Goal: Task Accomplishment & Management: Use online tool/utility

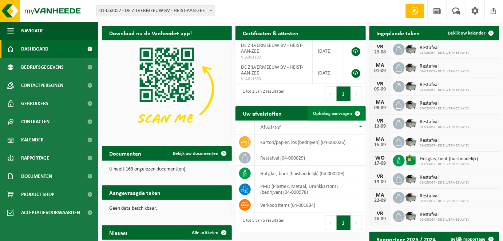
click at [342, 112] on span "Ophaling aanvragen" at bounding box center [332, 113] width 39 height 5
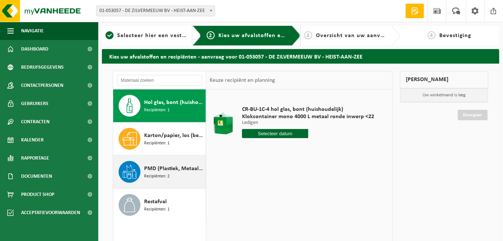
click at [160, 171] on span "PMD (Plastiek, Metaal, Drankkartons) (bedrijven)" at bounding box center [174, 168] width 60 height 9
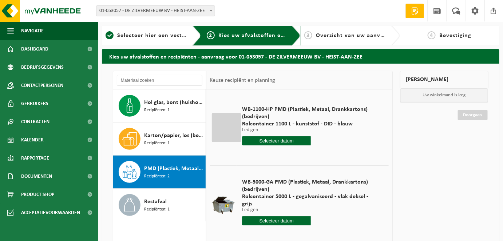
click at [277, 217] on input "text" at bounding box center [276, 221] width 69 height 9
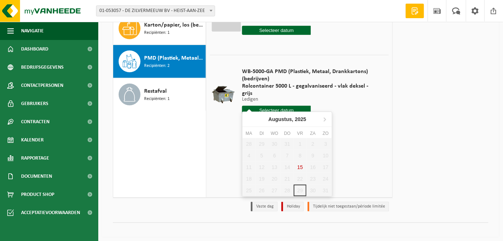
scroll to position [114, 0]
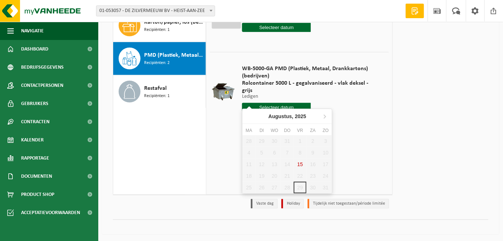
click at [297, 184] on div "28 29 30 31 1 2 3 4 5 6 7 8 9 10 11 12 13 14 15 16 17 18 19 20 21 22 23 24 25 2…" at bounding box center [287, 164] width 90 height 58
click at [324, 113] on icon at bounding box center [325, 117] width 12 height 12
click at [291, 145] on div "4" at bounding box center [287, 141] width 13 height 12
type input "Van 2025-09-04"
type input "2025-09-04"
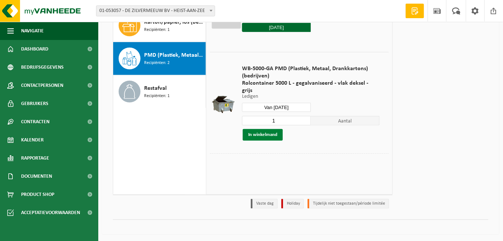
click at [264, 129] on button "In winkelmand" at bounding box center [263, 135] width 40 height 12
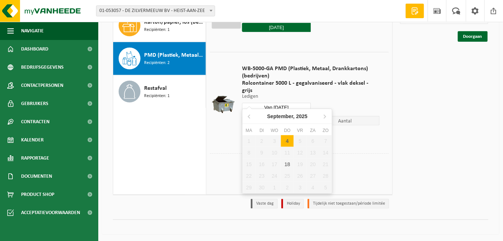
click at [301, 103] on input "Van 2025-09-04" at bounding box center [276, 107] width 69 height 9
click at [285, 160] on div "18" at bounding box center [287, 165] width 13 height 12
type input "Van 2025-09-18"
type input "2025-09-18"
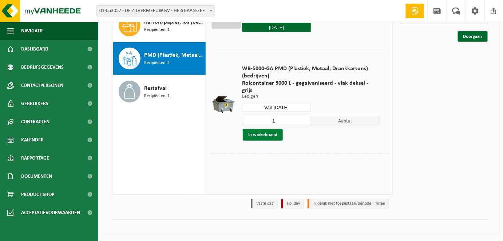
click at [267, 129] on button "In winkelmand" at bounding box center [263, 135] width 40 height 12
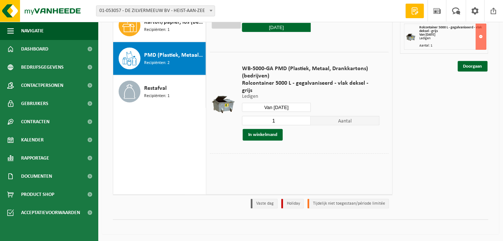
click at [300, 103] on input "Van 2025-09-18" at bounding box center [276, 107] width 69 height 9
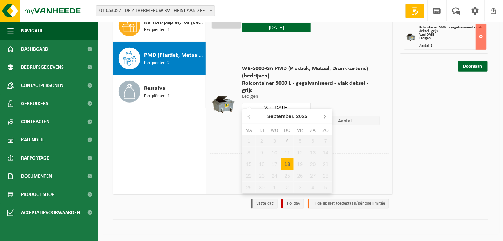
click at [323, 118] on icon at bounding box center [325, 117] width 12 height 12
click at [289, 141] on div "2" at bounding box center [287, 141] width 13 height 12
type input "Van 2025-10-02"
type input "2025-10-02"
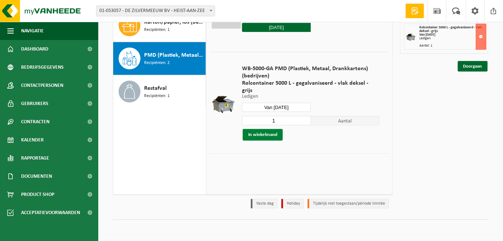
click at [266, 129] on button "In winkelmand" at bounding box center [263, 135] width 40 height 12
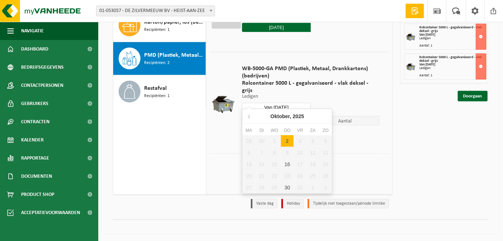
click at [302, 103] on input "Van 2025-10-02" at bounding box center [276, 107] width 69 height 9
click at [290, 162] on div "16" at bounding box center [287, 165] width 13 height 12
type input "Van 2025-10-16"
type input "2025-10-16"
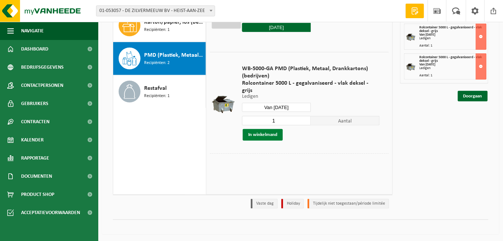
click at [270, 132] on button "In winkelmand" at bounding box center [263, 135] width 40 height 12
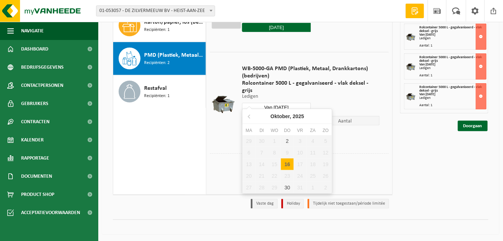
click at [301, 103] on input "Van 2025-10-16" at bounding box center [276, 107] width 69 height 9
click at [282, 183] on div "30" at bounding box center [287, 188] width 13 height 12
type input "Van 2025-10-30"
type input "2025-10-30"
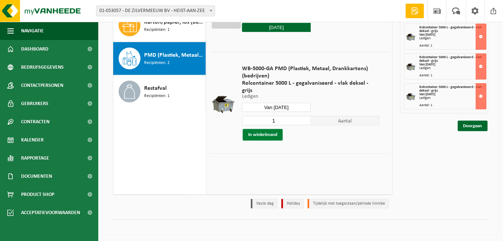
click at [262, 129] on button "In winkelmand" at bounding box center [263, 135] width 40 height 12
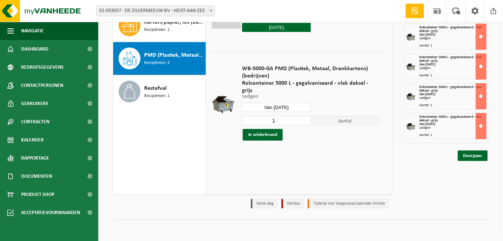
click at [296, 103] on input "Van 2025-10-30" at bounding box center [276, 107] width 69 height 9
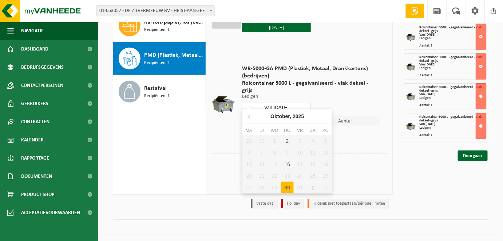
click at [359, 154] on div at bounding box center [299, 159] width 179 height 11
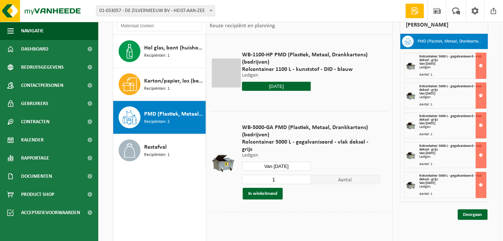
scroll to position [47, 0]
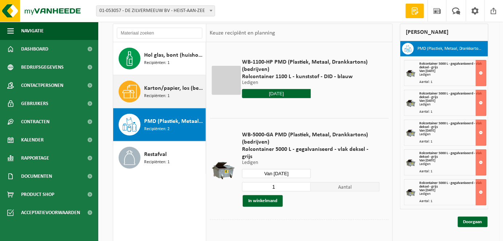
click at [164, 93] on span "Recipiënten: 1" at bounding box center [156, 96] width 25 height 7
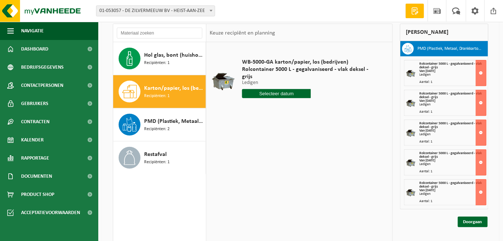
click at [269, 89] on input "text" at bounding box center [276, 93] width 69 height 9
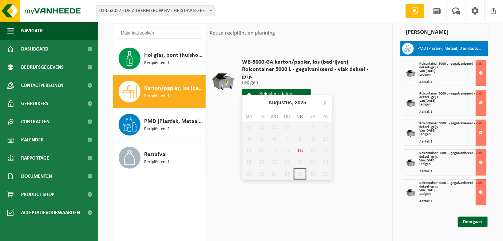
click at [324, 102] on icon at bounding box center [325, 103] width 12 height 12
click at [271, 125] on div "3" at bounding box center [274, 128] width 13 height 12
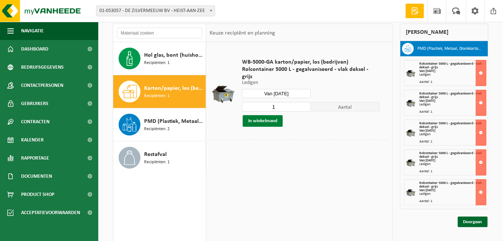
click at [270, 115] on button "In winkelmand" at bounding box center [263, 121] width 40 height 12
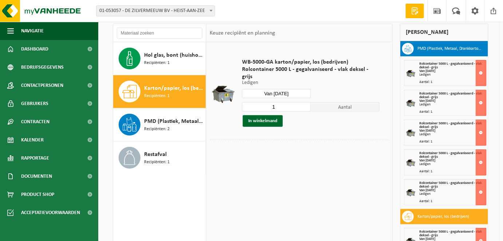
click at [295, 89] on input "Van 2025-09-03" at bounding box center [276, 93] width 69 height 9
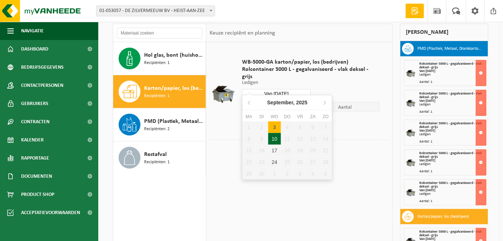
click at [277, 143] on div "10" at bounding box center [274, 139] width 13 height 12
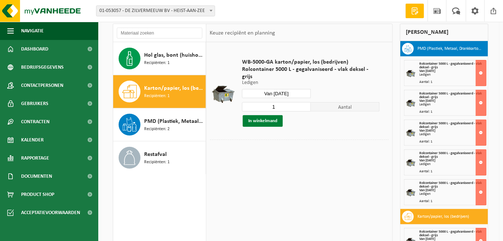
click at [275, 115] on button "In winkelmand" at bounding box center [263, 121] width 40 height 12
click at [299, 89] on input "Van 2025-09-10" at bounding box center [276, 93] width 69 height 9
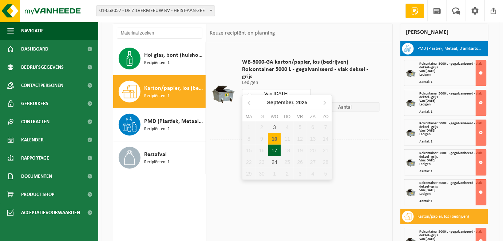
click at [276, 150] on div "17" at bounding box center [274, 151] width 13 height 12
click at [298, 89] on input "Van 2025-09-17" at bounding box center [276, 93] width 69 height 9
click at [273, 164] on div "24" at bounding box center [274, 162] width 13 height 12
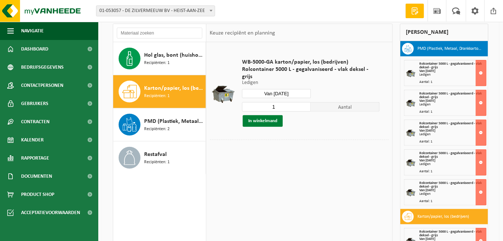
click at [274, 115] on button "In winkelmand" at bounding box center [263, 121] width 40 height 12
click at [298, 89] on input "Van 2025-09-24" at bounding box center [276, 93] width 69 height 9
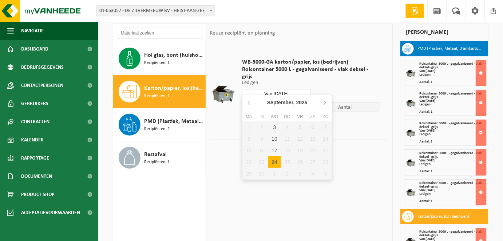
click at [323, 103] on icon at bounding box center [325, 103] width 12 height 12
click at [273, 126] on div "1" at bounding box center [274, 128] width 13 height 12
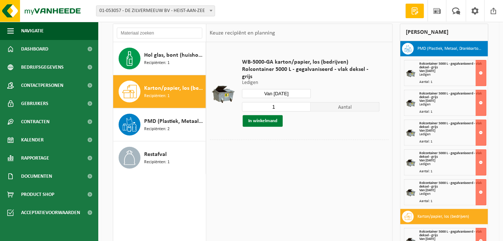
click at [258, 118] on button "In winkelmand" at bounding box center [263, 121] width 40 height 12
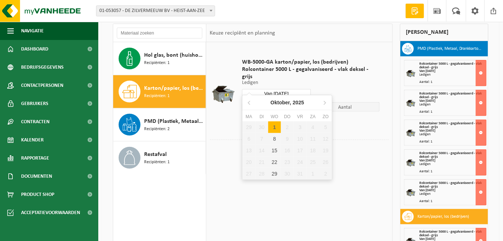
click at [295, 89] on input "Van 2025-10-01" at bounding box center [276, 93] width 69 height 9
click at [276, 138] on div "8" at bounding box center [274, 139] width 13 height 12
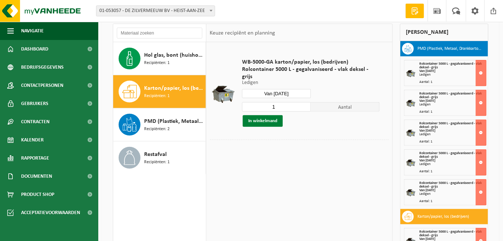
click at [274, 116] on button "In winkelmand" at bounding box center [263, 121] width 40 height 12
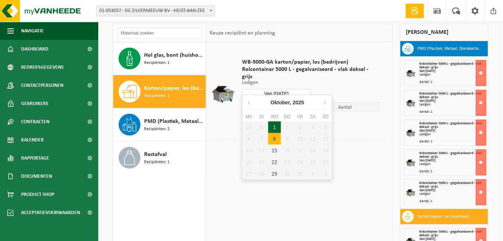
click at [301, 89] on input "Van 2025-10-08" at bounding box center [276, 93] width 69 height 9
click at [275, 151] on div "15" at bounding box center [274, 151] width 13 height 12
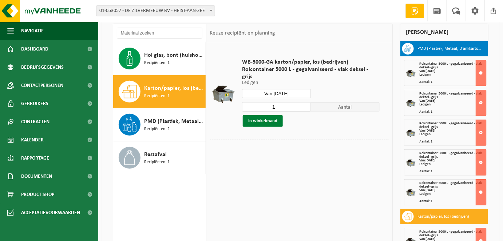
click at [271, 115] on button "In winkelmand" at bounding box center [263, 121] width 40 height 12
click at [305, 89] on input "Van 2025-10-15" at bounding box center [276, 93] width 69 height 9
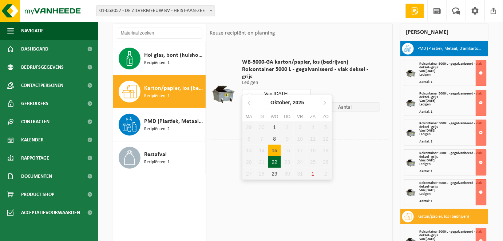
click at [273, 162] on div "22" at bounding box center [274, 162] width 13 height 12
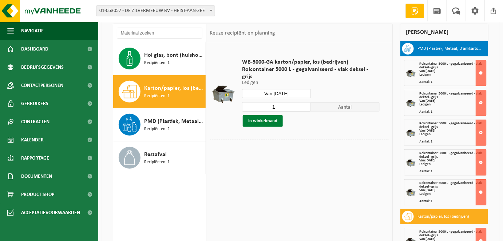
click at [260, 115] on button "In winkelmand" at bounding box center [263, 121] width 40 height 12
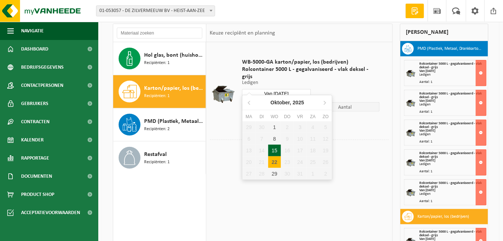
click at [303, 89] on input "Van 2025-10-22" at bounding box center [276, 93] width 69 height 9
click at [273, 171] on div "29" at bounding box center [274, 174] width 13 height 12
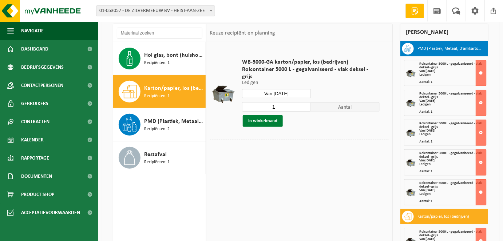
click at [263, 115] on button "In winkelmand" at bounding box center [263, 121] width 40 height 12
click at [305, 79] on div "WB-5000-GA karton/papier, los (bedrijven) Rolcontainer 5000 L - gegalvaniseerd …" at bounding box center [310, 92] width 145 height 83
click at [301, 89] on input "Van 2025-10-29" at bounding box center [276, 93] width 69 height 9
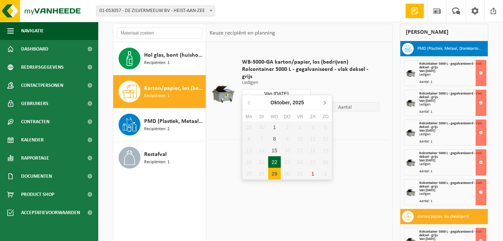
click at [324, 102] on icon at bounding box center [325, 103] width 2 height 4
click at [273, 140] on div "5" at bounding box center [274, 139] width 13 height 12
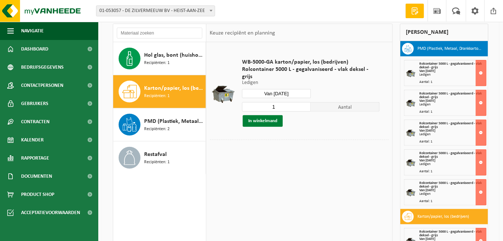
click at [263, 115] on button "In winkelmand" at bounding box center [263, 121] width 40 height 12
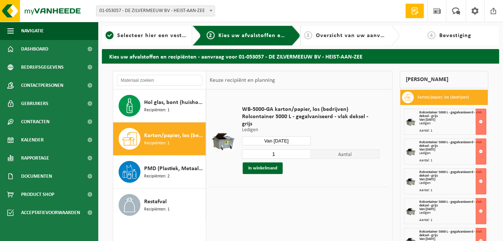
scroll to position [134, 0]
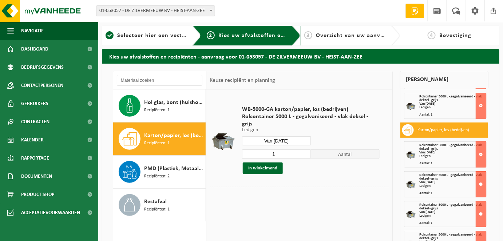
click at [302, 136] on input "Van 2025-11-05" at bounding box center [276, 140] width 69 height 9
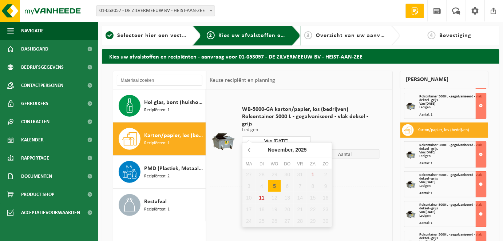
click at [249, 151] on icon at bounding box center [250, 150] width 12 height 12
click at [251, 151] on icon at bounding box center [250, 150] width 12 height 12
click at [277, 199] on div "17" at bounding box center [274, 198] width 13 height 12
type input "Van 2025-09-17"
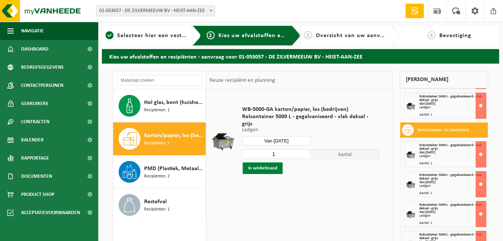
click at [250, 163] on button "In winkelmand" at bounding box center [263, 169] width 40 height 12
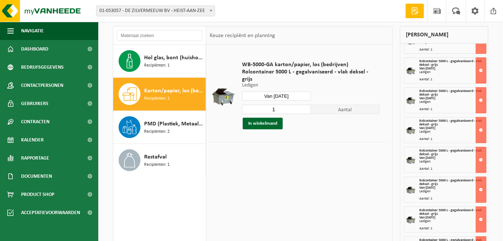
scroll to position [114, 0]
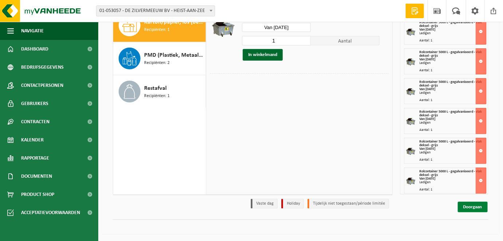
click at [473, 205] on link "Doorgaan" at bounding box center [473, 207] width 30 height 11
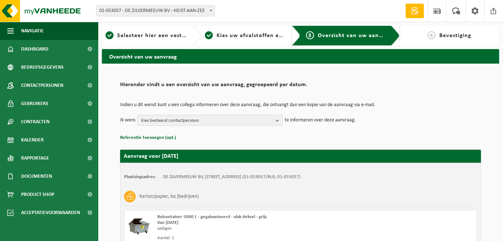
click at [274, 123] on button "Kies bestaand contactpersoon" at bounding box center [210, 120] width 146 height 11
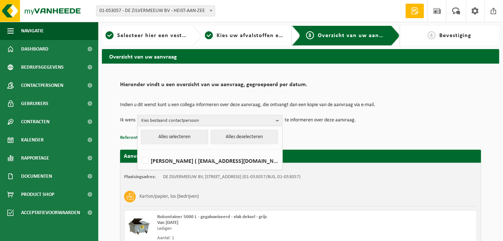
click at [274, 123] on button "Kies bestaand contactpersoon" at bounding box center [210, 120] width 146 height 11
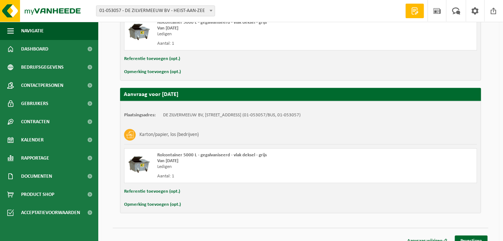
scroll to position [1922, 0]
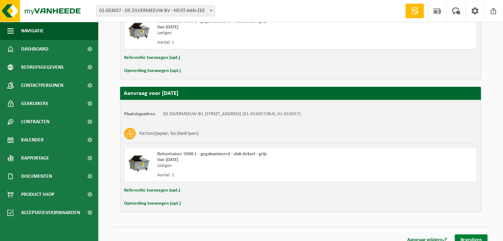
click at [472, 235] on link "Bevestigen" at bounding box center [471, 240] width 33 height 11
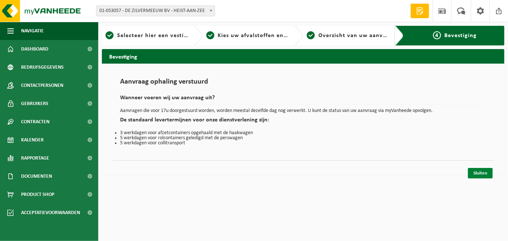
click at [486, 174] on link "Sluiten" at bounding box center [480, 173] width 25 height 11
